Goal: Task Accomplishment & Management: Manage account settings

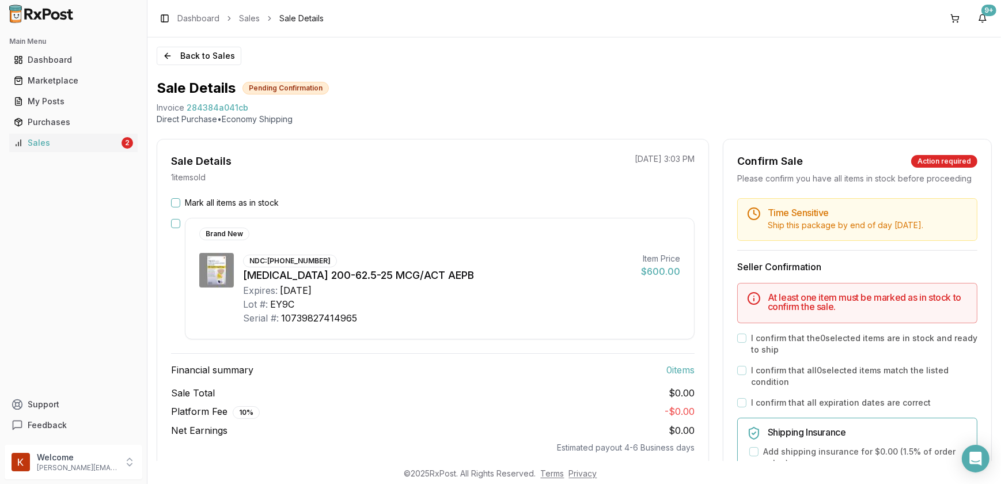
click at [173, 200] on button "Mark all items as in stock" at bounding box center [175, 202] width 9 height 9
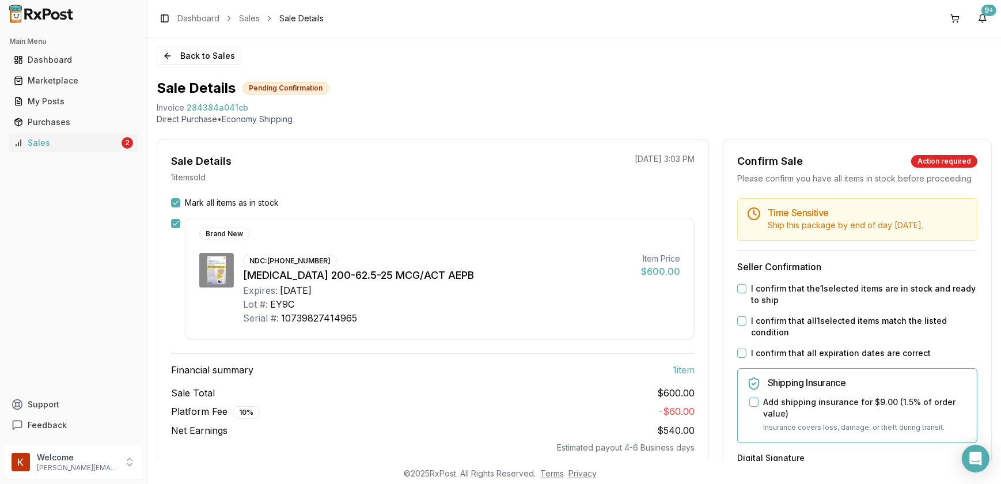
click at [737, 293] on button "I confirm that the 1 selected items are in stock and ready to ship" at bounding box center [741, 288] width 9 height 9
click at [737, 325] on button "I confirm that all 1 selected items match the listed condition" at bounding box center [741, 320] width 9 height 9
click at [742, 358] on button "I confirm that all expiration dates are correct" at bounding box center [741, 352] width 9 height 9
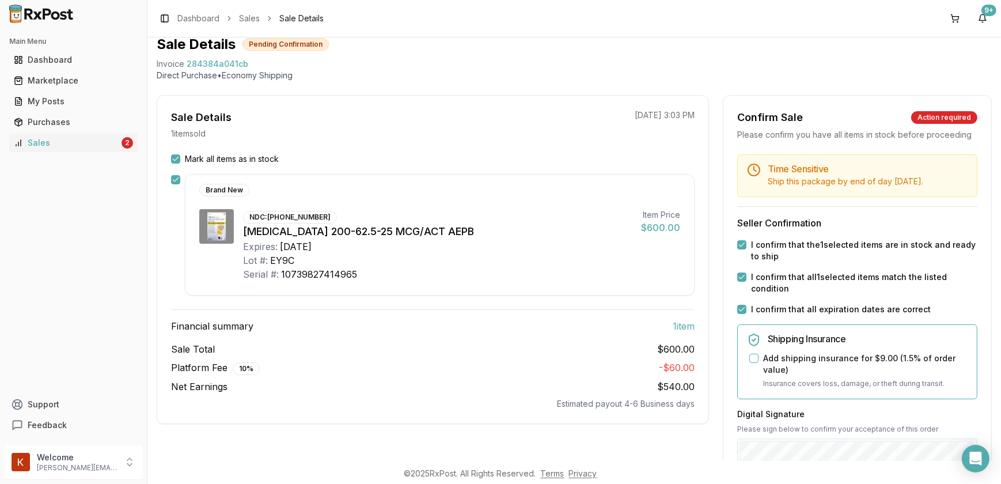
scroll to position [104, 0]
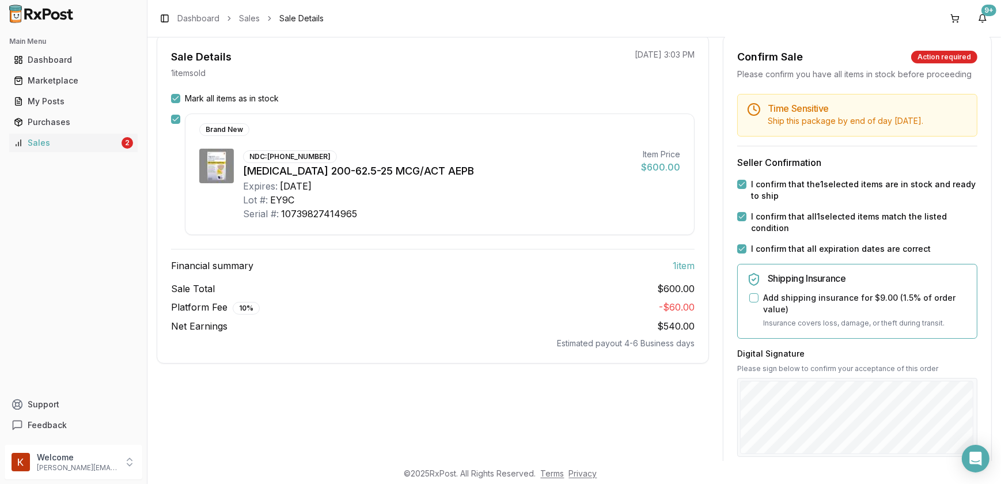
click at [753, 302] on button "Add shipping insurance for $9.00 ( 1.5 % of order value)" at bounding box center [753, 297] width 9 height 9
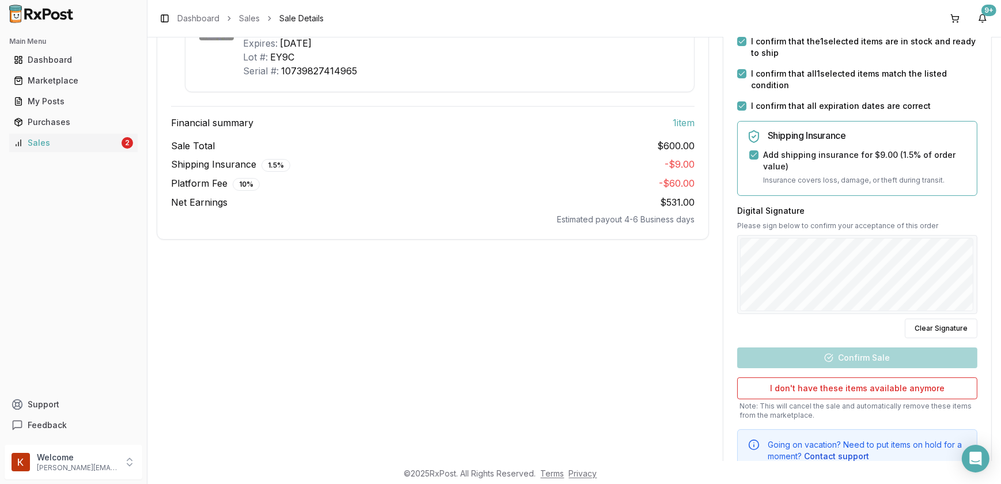
scroll to position [262, 0]
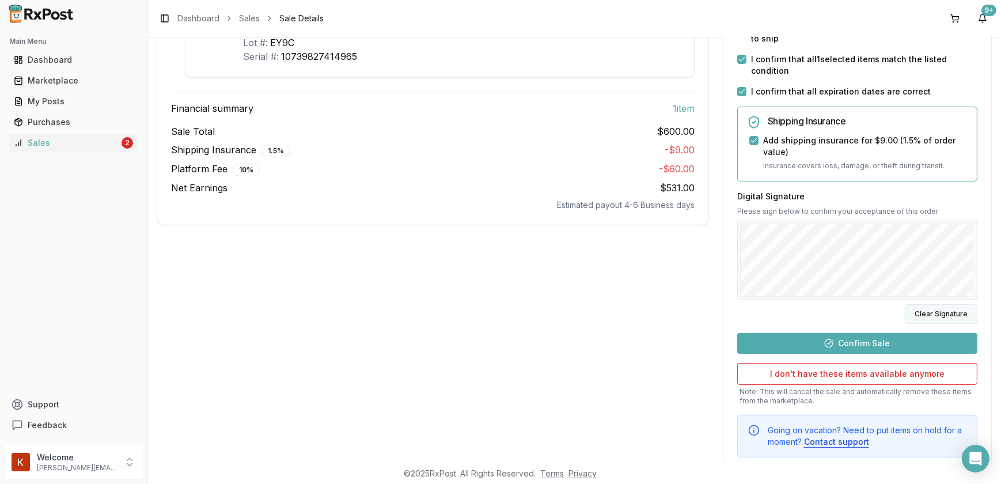
click at [947, 323] on button "Clear Signature" at bounding box center [941, 314] width 73 height 20
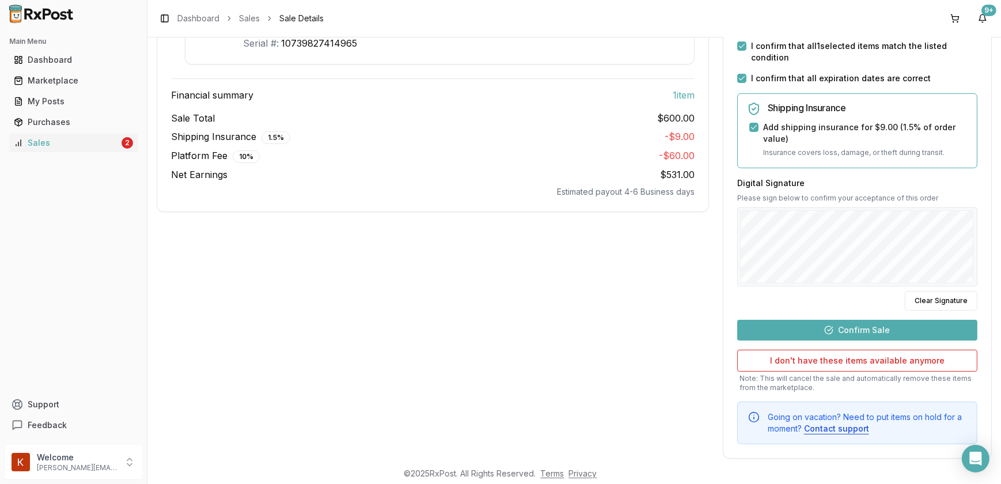
scroll to position [249, 0]
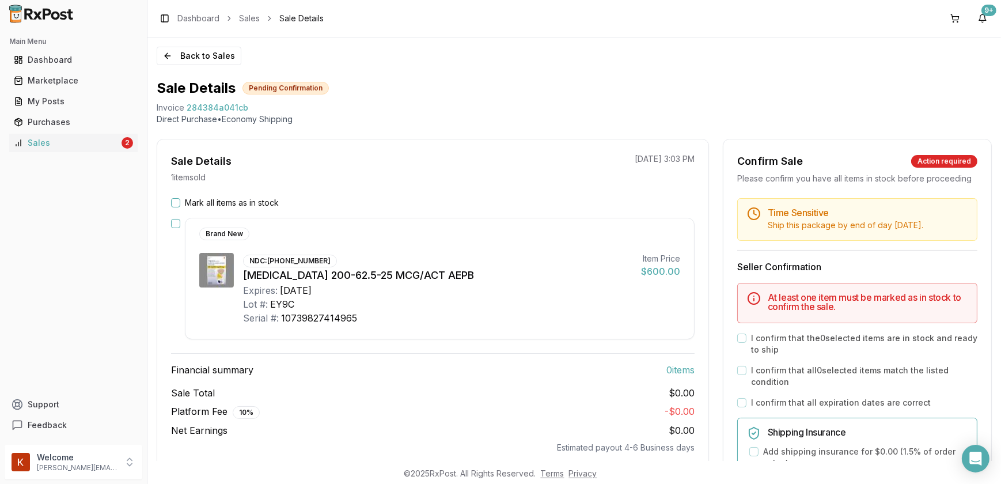
click at [179, 203] on button "Mark all items as in stock" at bounding box center [175, 202] width 9 height 9
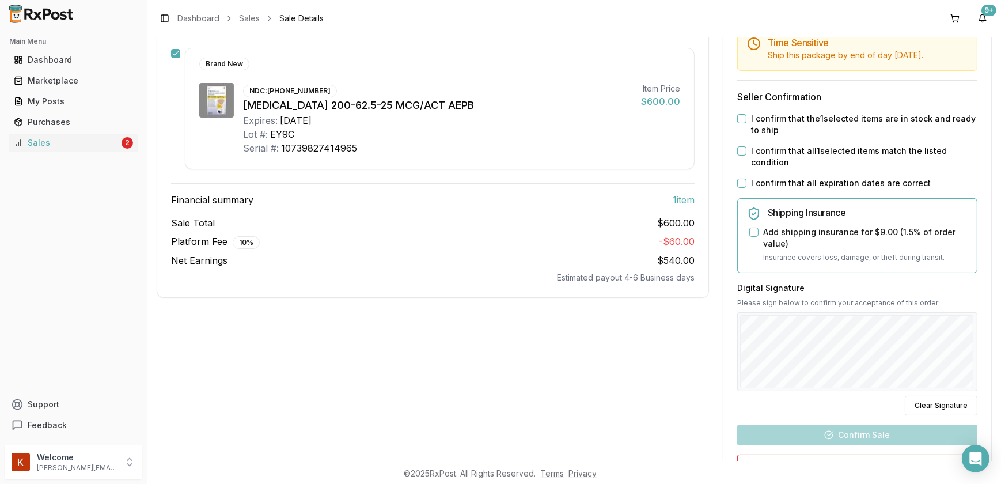
scroll to position [144, 0]
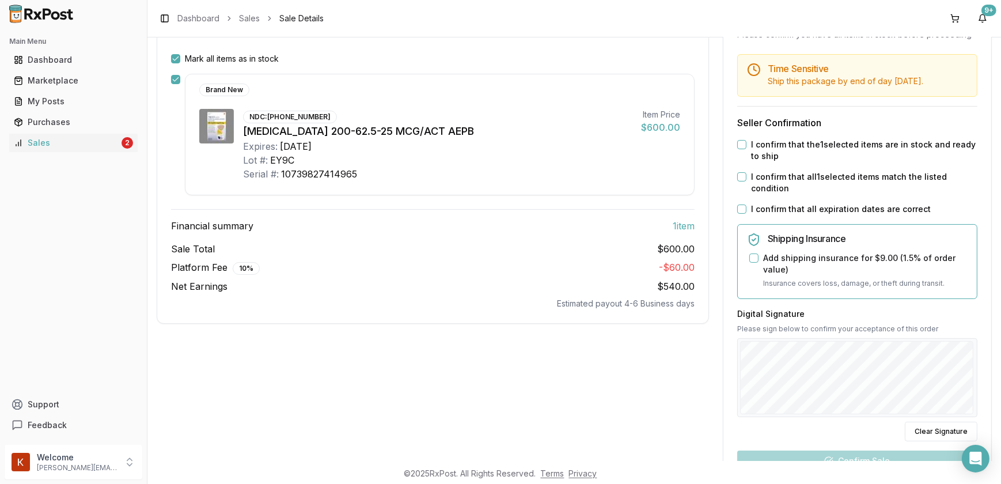
click at [739, 149] on button "I confirm that the 1 selected items are in stock and ready to ship" at bounding box center [741, 144] width 9 height 9
click at [737, 181] on button "I confirm that all 1 selected items match the listed condition" at bounding box center [741, 176] width 9 height 9
click at [737, 214] on button "I confirm that all expiration dates are correct" at bounding box center [741, 208] width 9 height 9
click at [751, 263] on button "Add shipping insurance for $9.00 ( 1.5 % of order value)" at bounding box center [753, 257] width 9 height 9
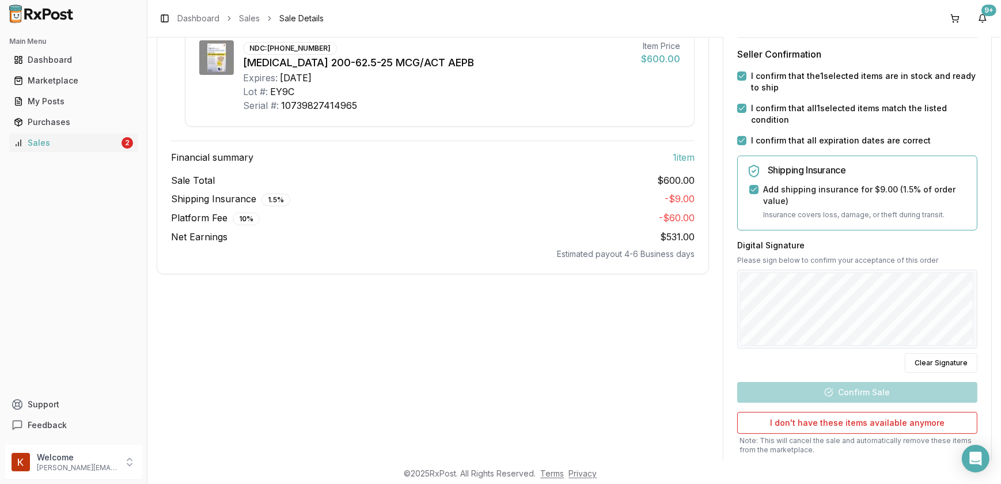
scroll to position [301, 0]
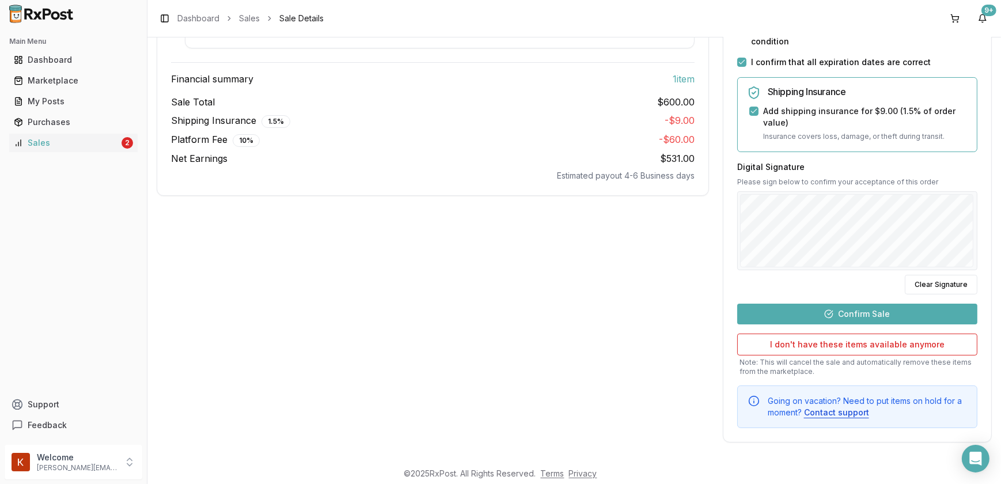
click at [780, 268] on div at bounding box center [857, 230] width 240 height 79
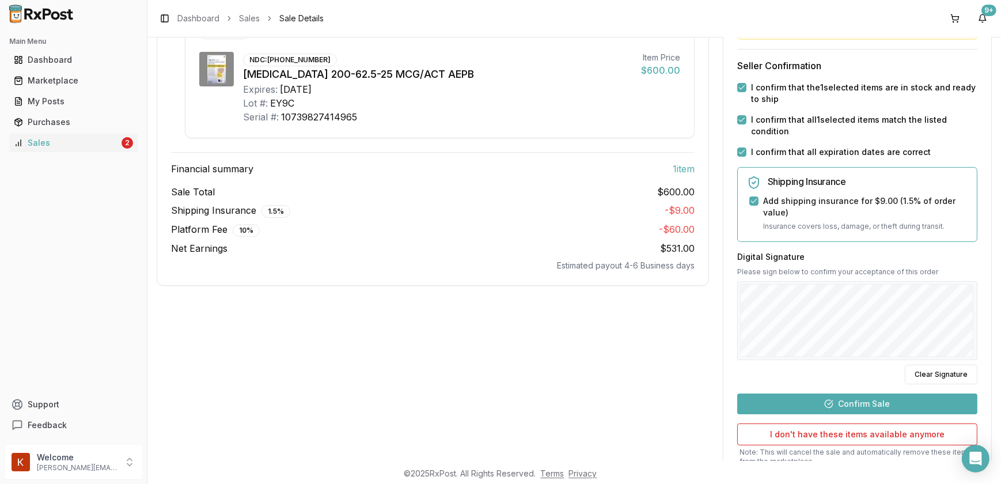
scroll to position [262, 0]
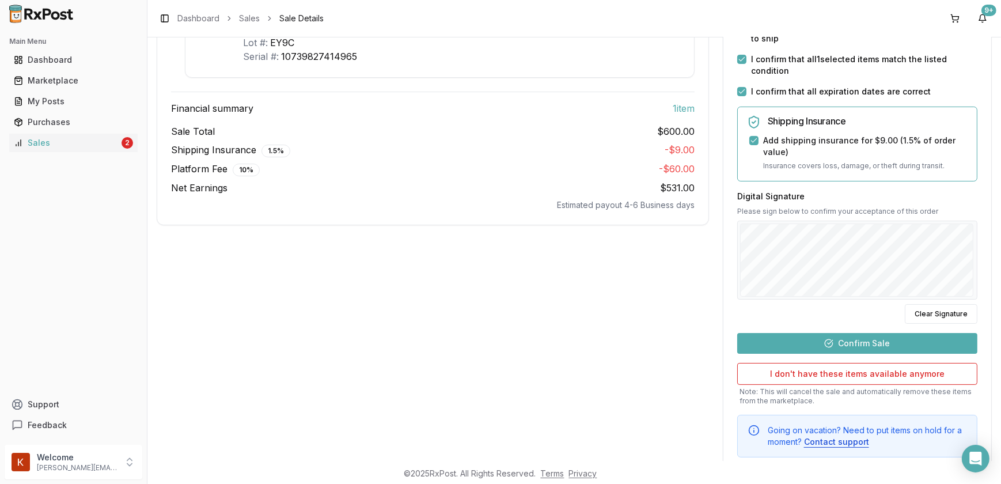
click at [835, 354] on button "Confirm Sale" at bounding box center [857, 343] width 240 height 21
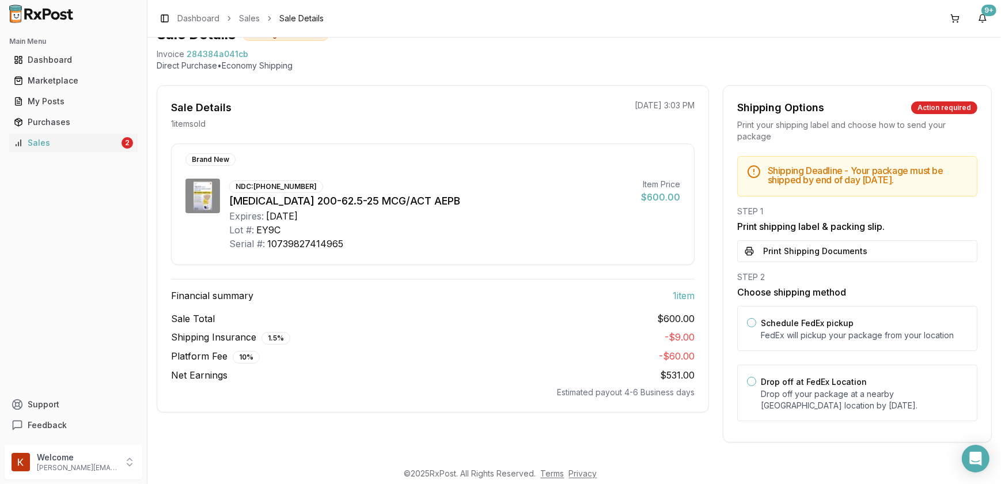
scroll to position [52, 0]
click at [749, 384] on button "Drop off at FedEx Location" at bounding box center [751, 382] width 9 height 9
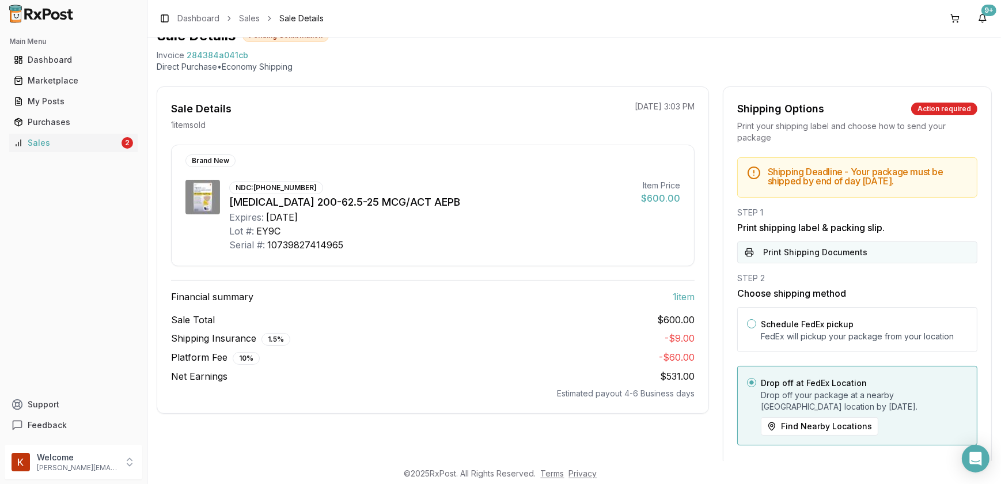
click at [771, 255] on button "Print Shipping Documents" at bounding box center [857, 252] width 240 height 22
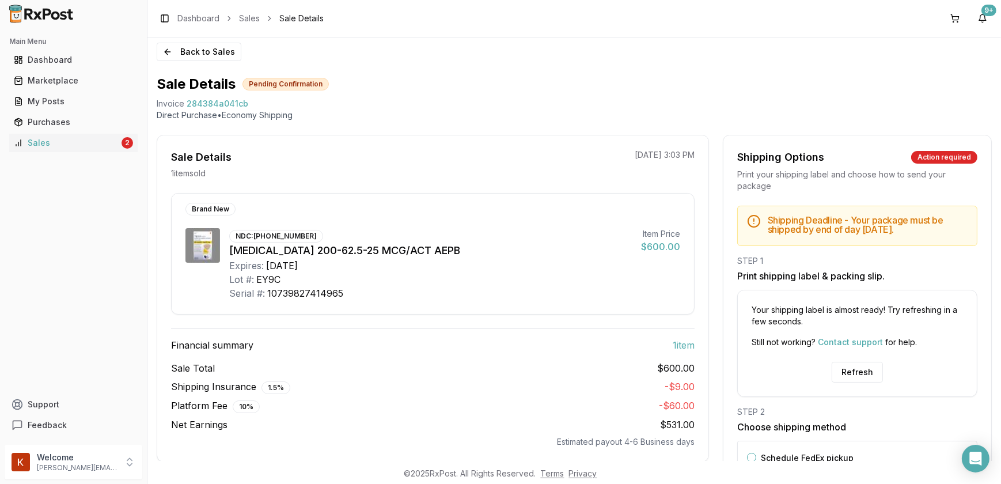
scroll to position [109, 0]
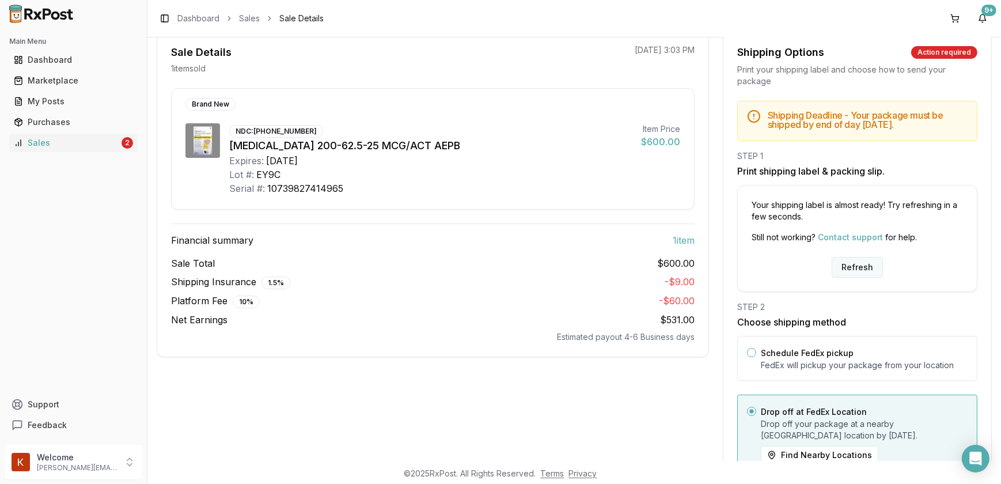
click at [850, 264] on button "Refresh" at bounding box center [857, 267] width 51 height 21
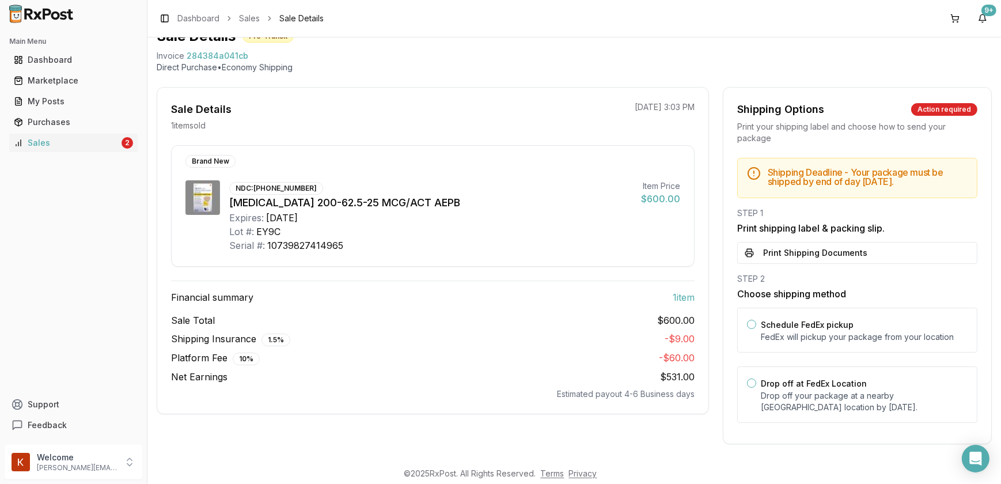
scroll to position [52, 0]
click at [795, 259] on button "Print Shipping Documents" at bounding box center [857, 252] width 240 height 22
click at [62, 77] on div "Marketplace" at bounding box center [73, 81] width 119 height 12
click at [58, 64] on div "Dashboard" at bounding box center [73, 60] width 119 height 12
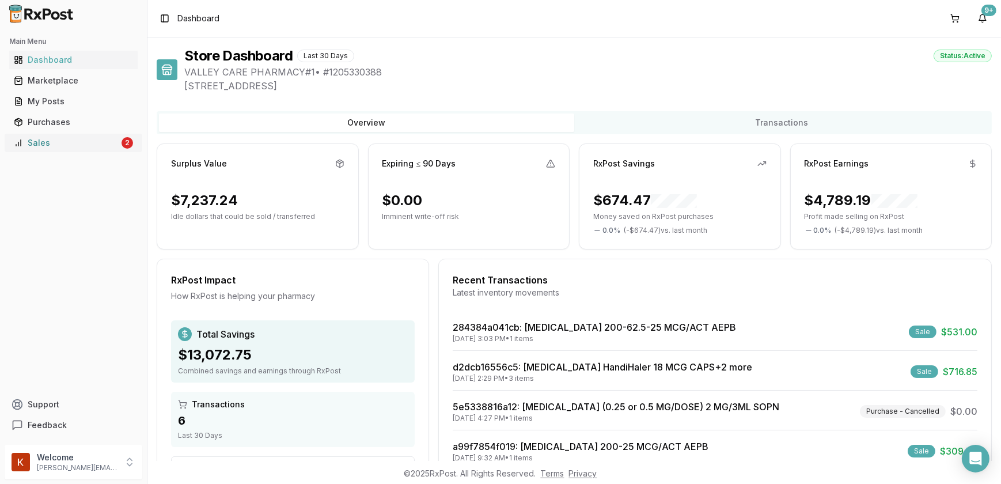
click at [39, 146] on div "Sales" at bounding box center [66, 143] width 105 height 12
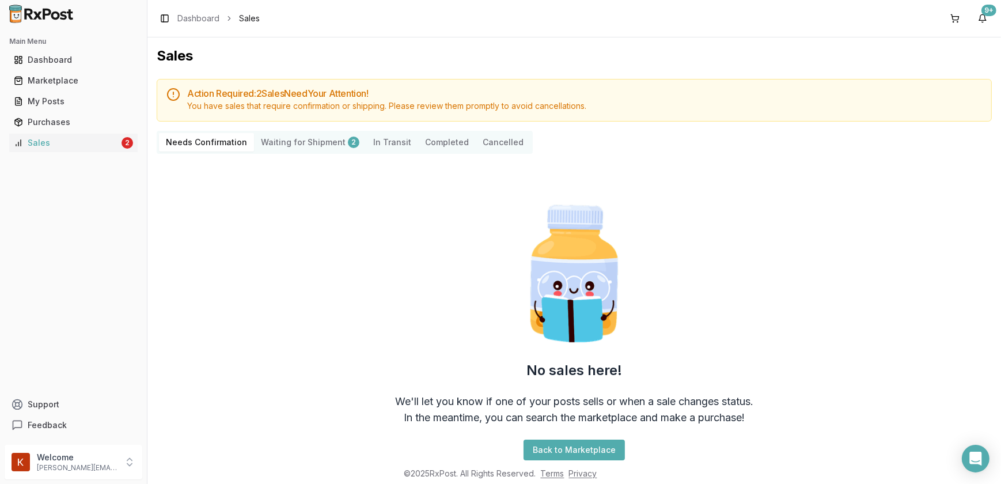
click at [290, 143] on Shipment "Waiting for Shipment 2" at bounding box center [310, 142] width 112 height 18
